Goal: Task Accomplishment & Management: Manage account settings

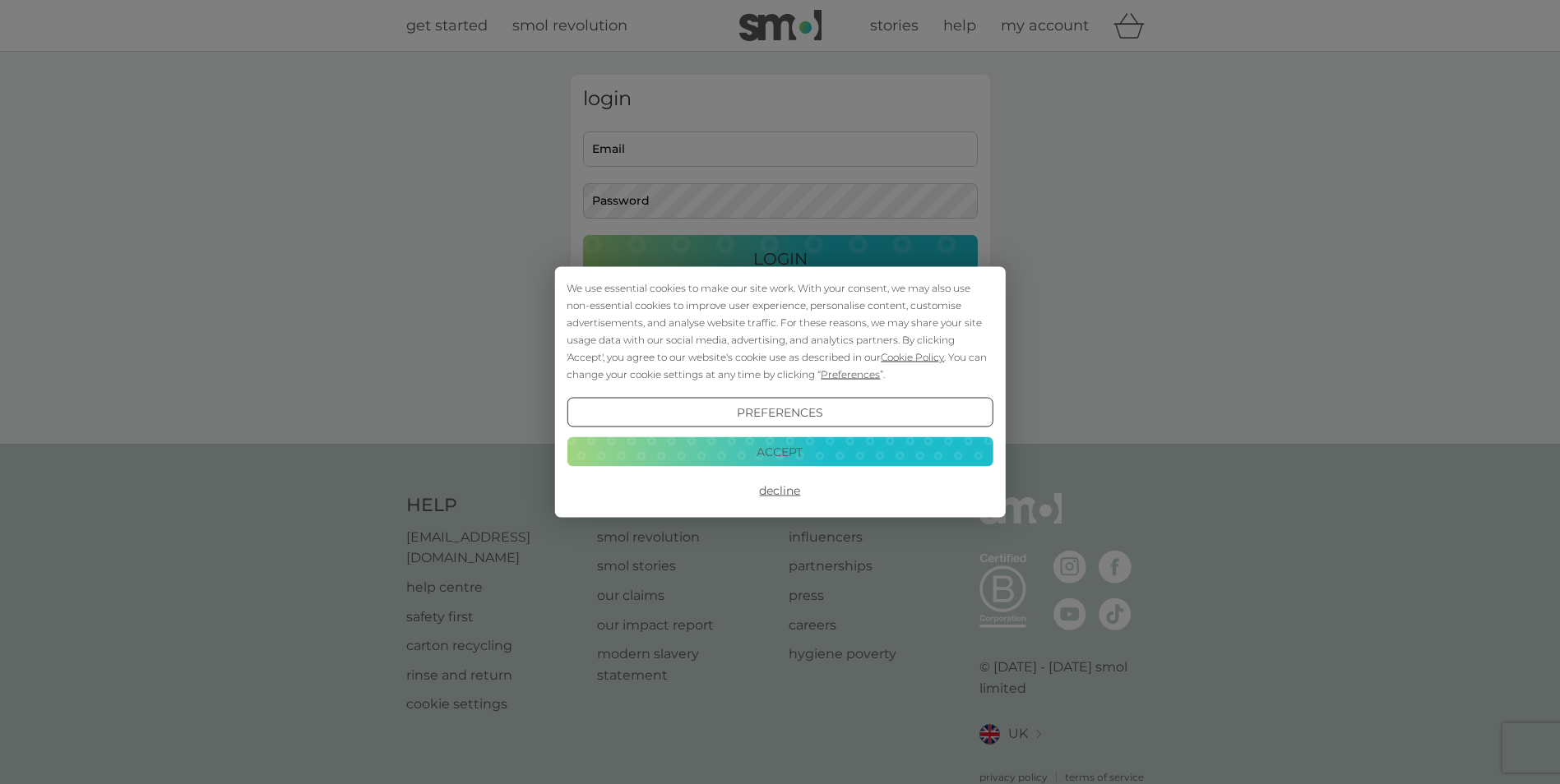
click at [783, 460] on button "Accept" at bounding box center [780, 451] width 426 height 29
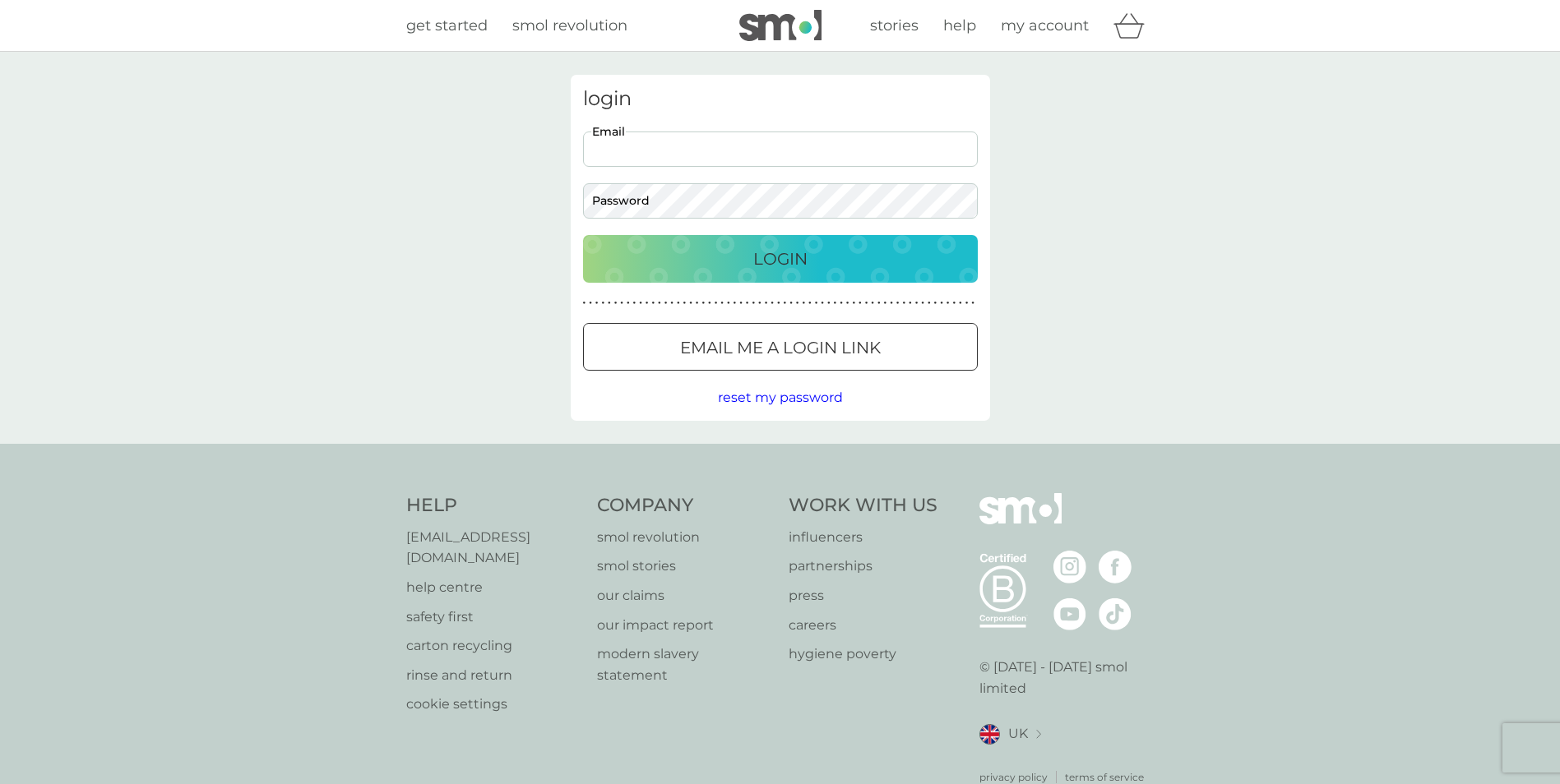
click at [716, 154] on input "Email" at bounding box center [780, 150] width 395 height 36
type input "[EMAIL_ADDRESS][DOMAIN_NAME]"
click at [761, 355] on div at bounding box center [780, 347] width 59 height 17
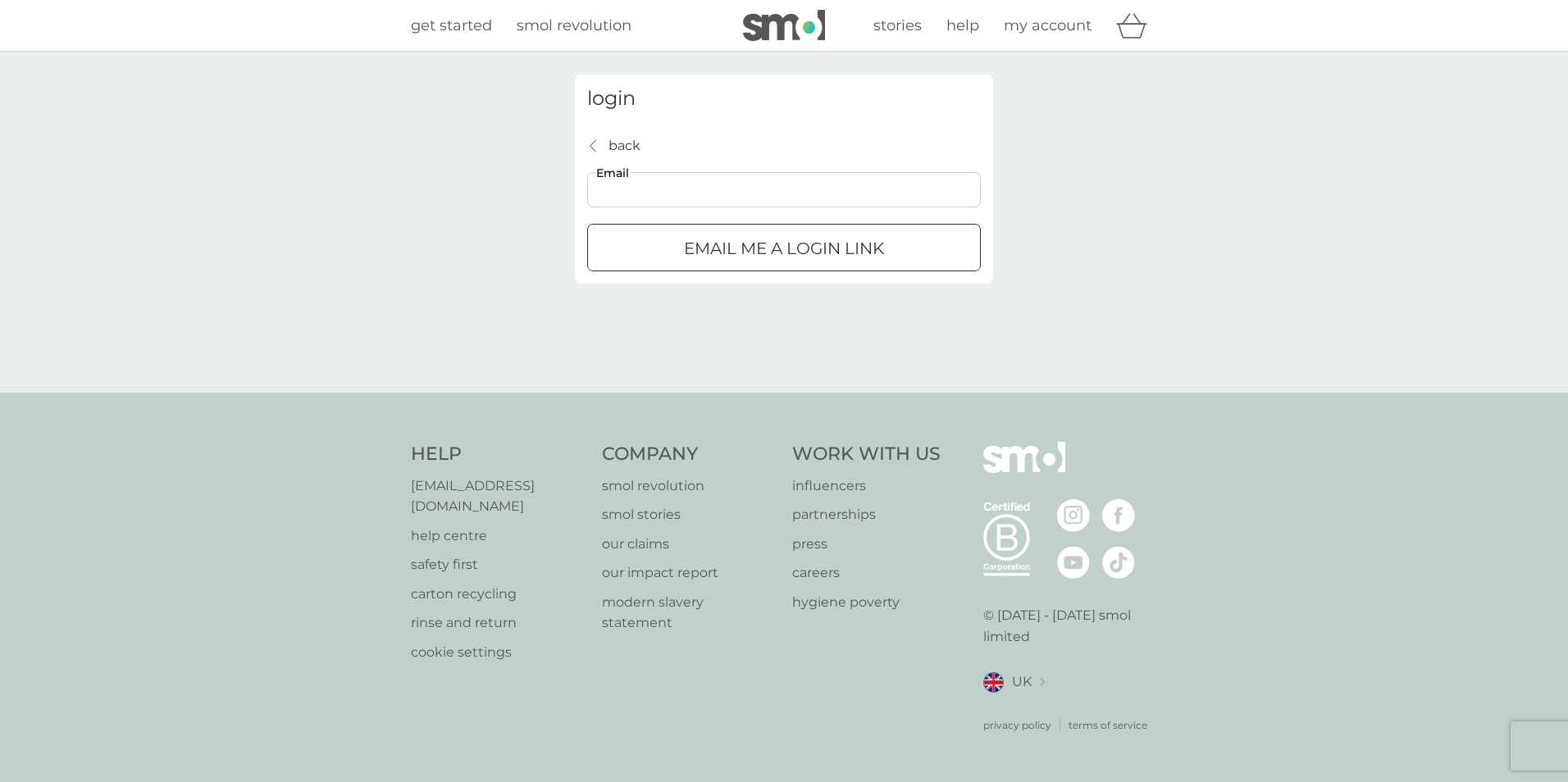
click at [725, 188] on input "Email" at bounding box center [784, 190] width 394 height 36
type input "[EMAIL_ADDRESS][DOMAIN_NAME]"
click at [715, 248] on p "Email me a login link" at bounding box center [783, 249] width 200 height 27
